Goal: Check status: Check status

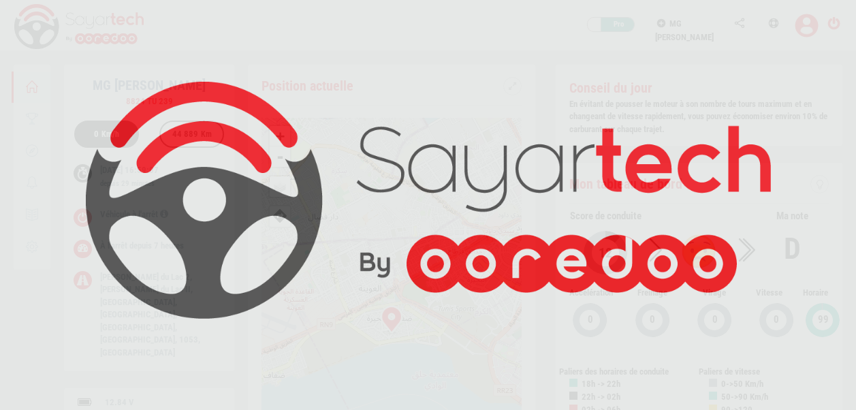
scroll to position [65, 0]
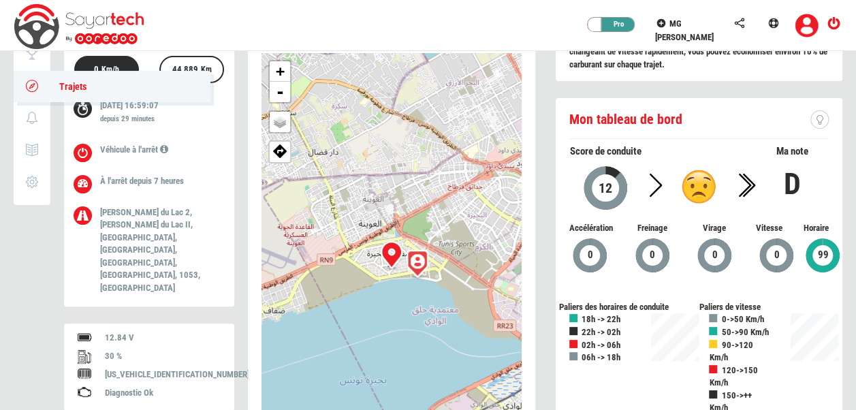
click at [63, 88] on span "Trajets" at bounding box center [66, 86] width 41 height 11
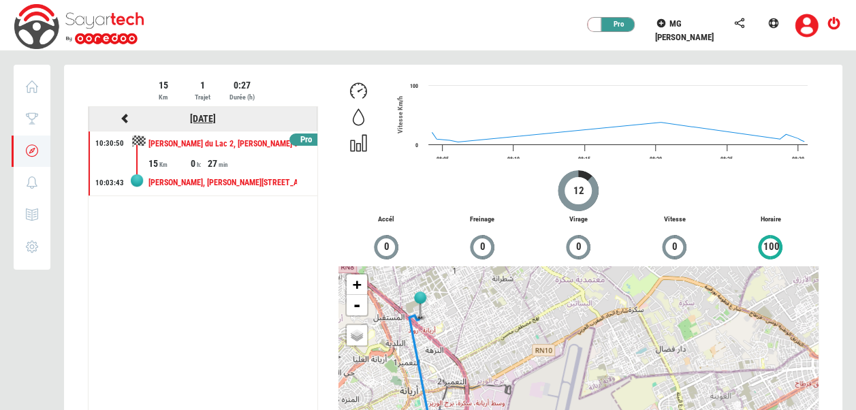
click at [208, 118] on link "[DATE]" at bounding box center [203, 118] width 26 height 11
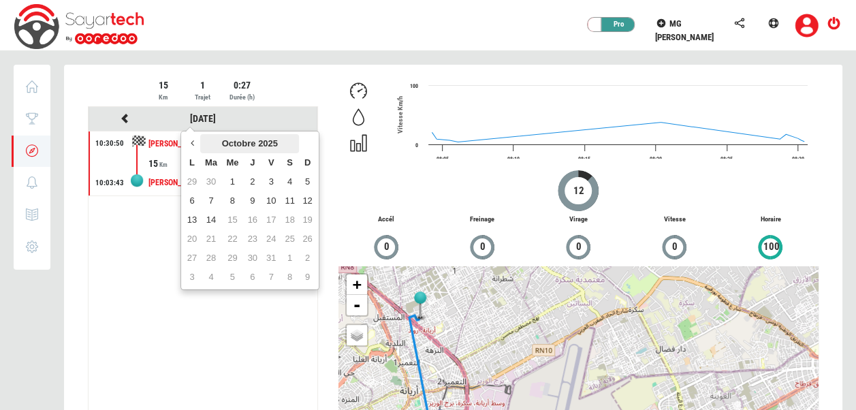
click at [236, 140] on th "Octobre 2025" at bounding box center [249, 143] width 99 height 19
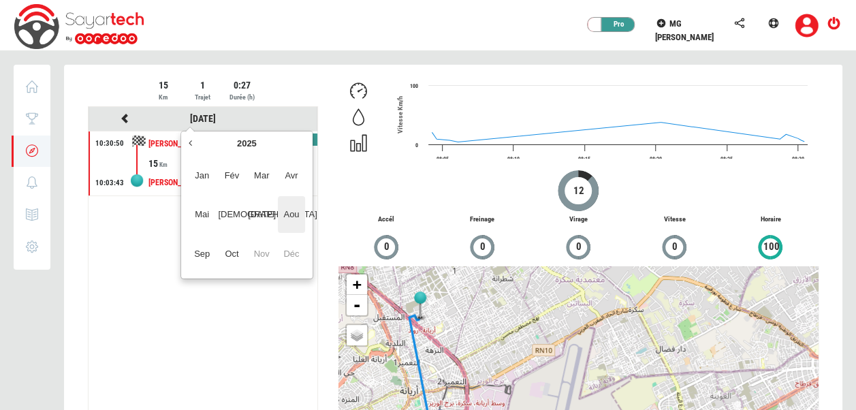
click at [279, 208] on span "Aou" at bounding box center [291, 214] width 27 height 37
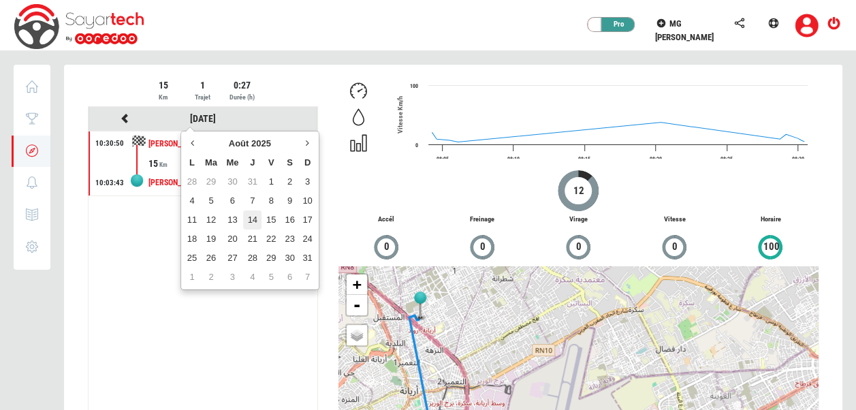
click at [253, 219] on td "14" at bounding box center [252, 219] width 18 height 19
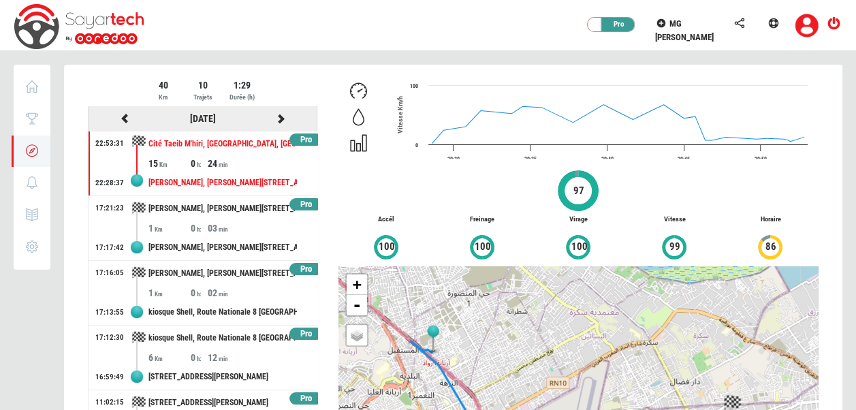
click at [126, 116] on icon at bounding box center [125, 119] width 12 height 10
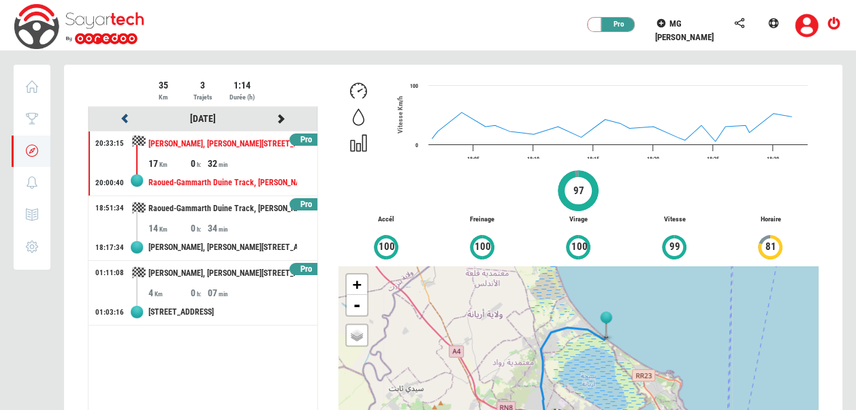
click at [126, 116] on icon at bounding box center [125, 119] width 12 height 10
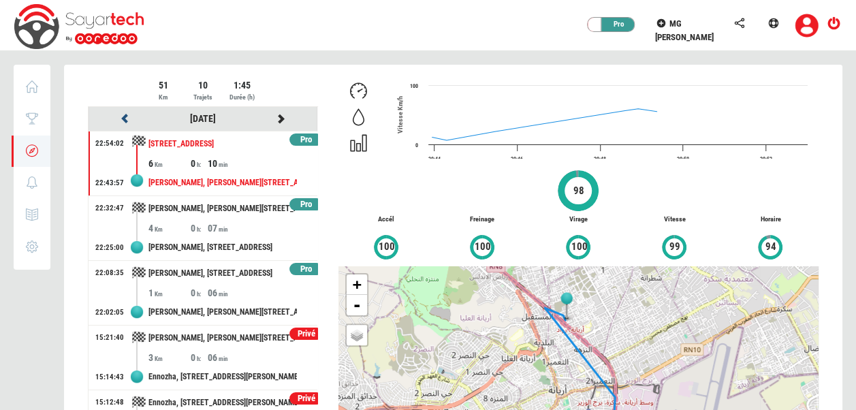
click at [126, 116] on icon at bounding box center [125, 119] width 12 height 10
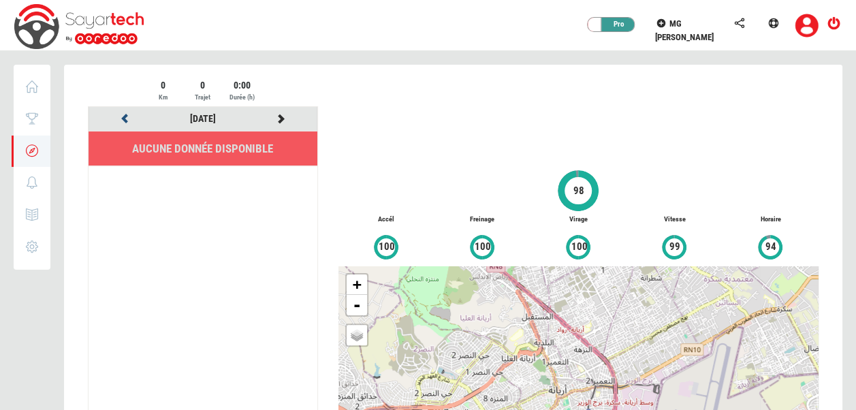
click at [126, 116] on icon at bounding box center [125, 119] width 12 height 10
click at [126, 116] on div at bounding box center [453, 298] width 778 height 467
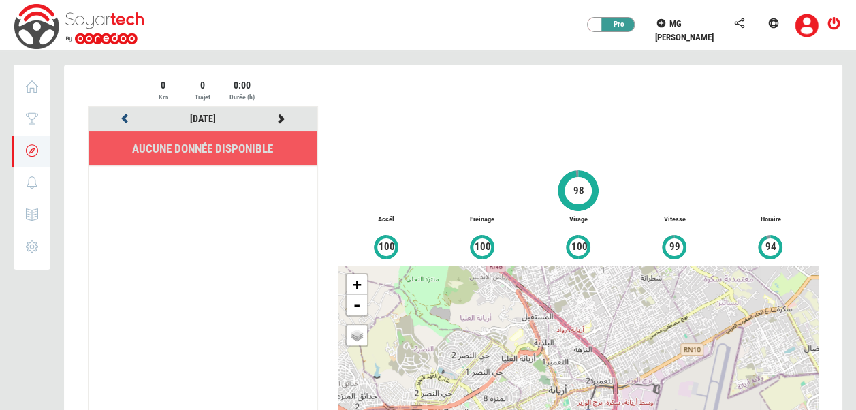
click at [126, 116] on icon at bounding box center [125, 119] width 12 height 10
click at [126, 116] on div at bounding box center [453, 298] width 778 height 467
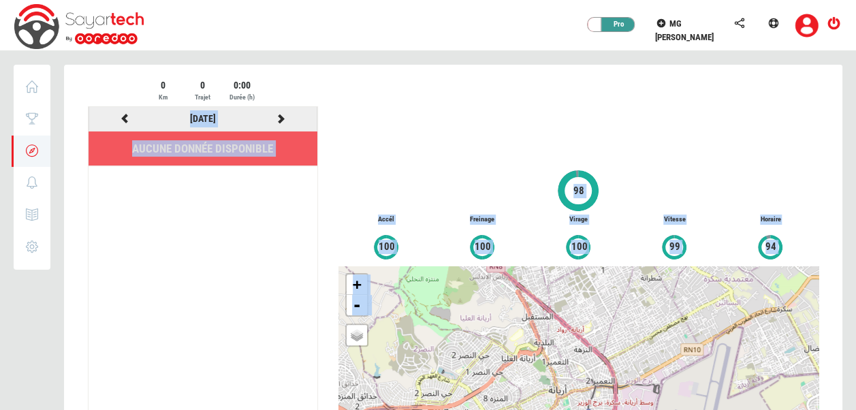
click at [126, 116] on icon at bounding box center [125, 119] width 12 height 10
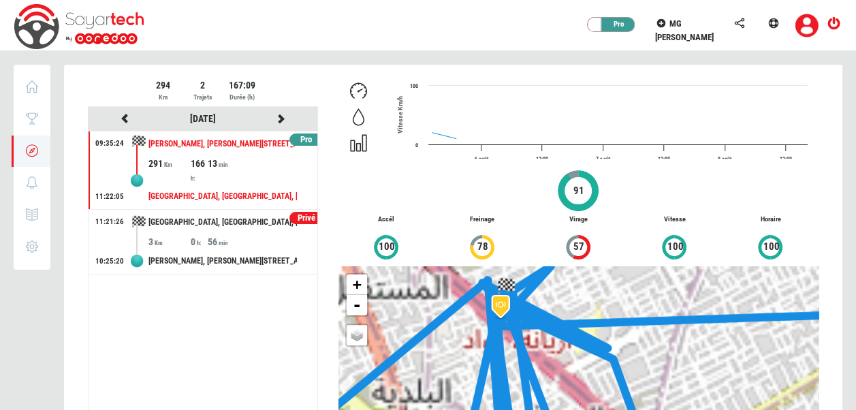
click at [116, 74] on div "294 Km 2 Trajets 167:09 Durée (h) [DATE] Pro 09:35:24 11:22:05 [GEOGRAPHIC_DATA…" at bounding box center [453, 289] width 751 height 432
